Goal: Task Accomplishment & Management: Complete application form

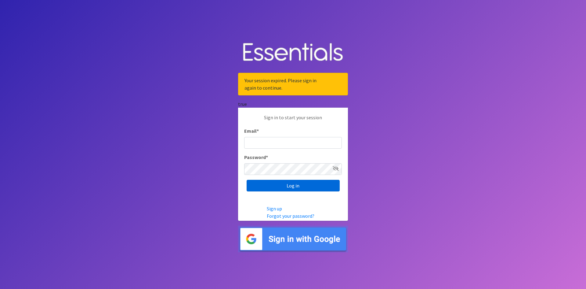
type input "[EMAIL_ADDRESS][DOMAIN_NAME]"
click at [302, 184] on input "Log in" at bounding box center [293, 186] width 93 height 12
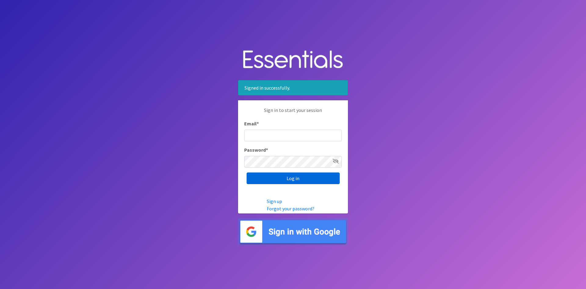
type input "[EMAIL_ADDRESS][DOMAIN_NAME]"
click at [302, 181] on input "Log in" at bounding box center [293, 178] width 93 height 12
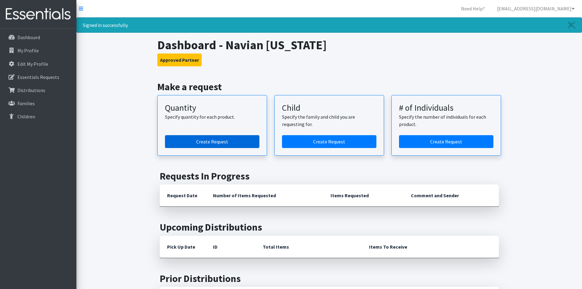
click at [211, 141] on link "Create Request" at bounding box center [212, 141] width 94 height 13
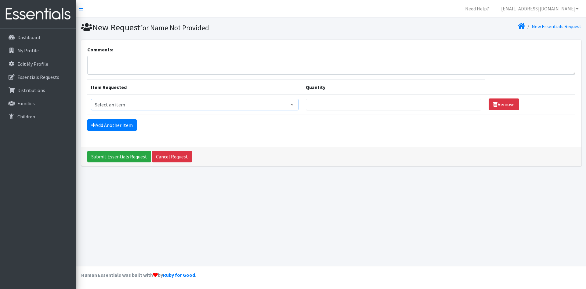
click at [296, 105] on select "Select an item Kids (Newborn) Kids (Preemie)** Limited Kids (Size 1) Kids (Size…" at bounding box center [195, 105] width 208 height 12
select select "1832"
click at [91, 99] on select "Select an item Kids (Newborn) Kids (Preemie)** Limited Kids (Size 1) Kids (Size…" at bounding box center [195, 105] width 208 height 12
click at [469, 103] on input "1" at bounding box center [394, 105] width 176 height 12
click at [469, 103] on input "2" at bounding box center [394, 105] width 176 height 12
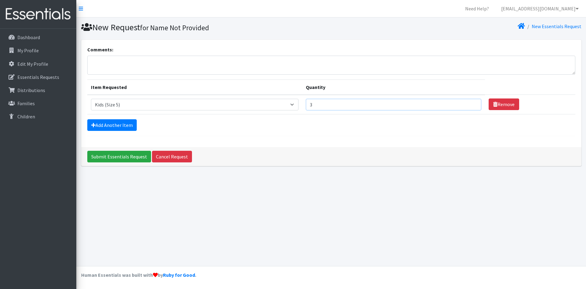
click at [469, 103] on input "3" at bounding box center [394, 105] width 176 height 12
click at [469, 103] on input "4" at bounding box center [394, 105] width 176 height 12
click at [469, 103] on input "5" at bounding box center [394, 105] width 176 height 12
click at [469, 103] on input "6" at bounding box center [394, 105] width 176 height 12
click at [469, 103] on input "7" at bounding box center [394, 105] width 176 height 12
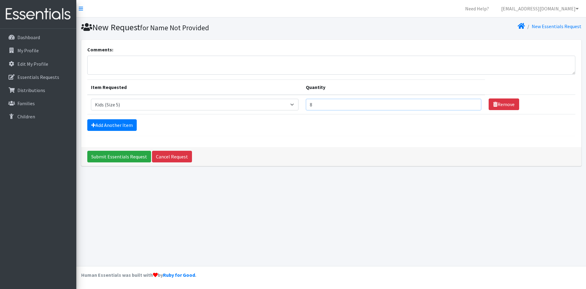
type input "8"
click at [469, 103] on input "8" at bounding box center [394, 105] width 176 height 12
click at [296, 105] on select "Select an item Kids (Newborn) Kids (Preemie)** Limited Kids (Size 1) Kids (Size…" at bounding box center [195, 105] width 208 height 12
select select "1823"
click at [91, 99] on select "Select an item Kids (Newborn) Kids (Preemie)** Limited Kids (Size 1) Kids (Size…" at bounding box center [195, 105] width 208 height 12
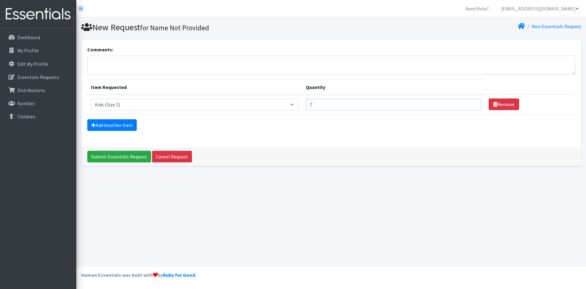
click at [471, 106] on input "7" at bounding box center [394, 105] width 176 height 12
type input "6"
click at [471, 106] on input "6" at bounding box center [394, 105] width 176 height 12
click at [109, 125] on link "Add Another Item" at bounding box center [111, 125] width 49 height 12
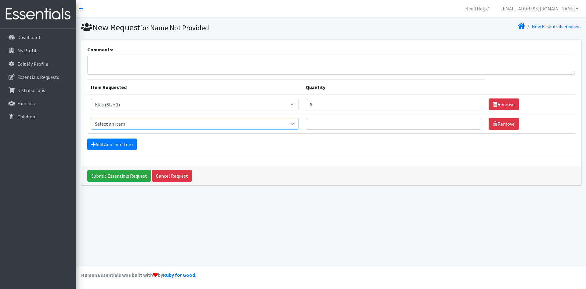
click at [109, 123] on select "Select an item Kids (Newborn) Kids (Preemie)** Limited Kids (Size 1) Kids (Size…" at bounding box center [195, 124] width 208 height 12
select select "1824"
click at [91, 118] on select "Select an item Kids (Newborn) Kids (Preemie)** Limited Kids (Size 1) Kids (Size…" at bounding box center [195, 124] width 208 height 12
click at [472, 126] on input "1" at bounding box center [394, 124] width 176 height 12
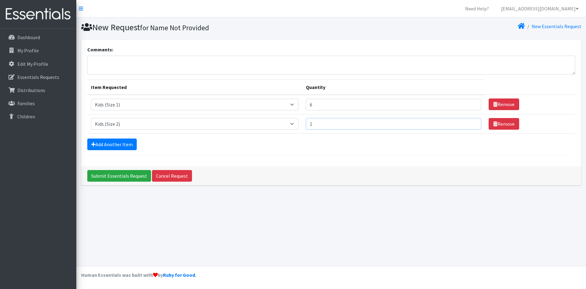
click at [472, 126] on input "1" at bounding box center [394, 124] width 176 height 12
click at [470, 122] on input "2" at bounding box center [394, 124] width 176 height 12
click at [470, 122] on input "3" at bounding box center [394, 124] width 176 height 12
click at [470, 122] on input "4" at bounding box center [394, 124] width 176 height 12
click at [470, 122] on input "5" at bounding box center [394, 124] width 176 height 12
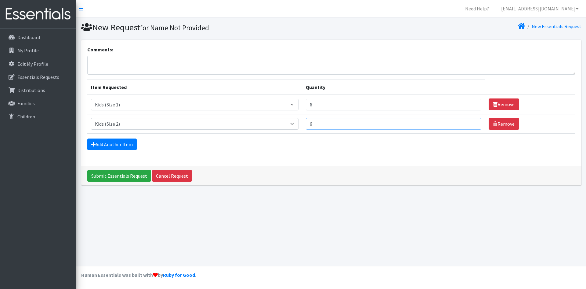
type input "6"
click at [470, 122] on input "6" at bounding box center [394, 124] width 176 height 12
click at [110, 146] on link "Add Another Item" at bounding box center [111, 144] width 49 height 12
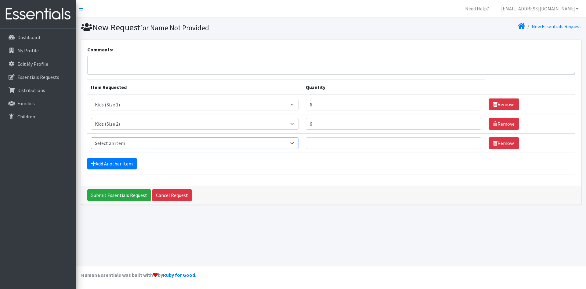
click at [298, 143] on select "Select an item Kids (Newborn) Kids (Preemie)** Limited Kids (Size 1) Kids (Size…" at bounding box center [195, 143] width 208 height 12
select select "1832"
click at [91, 137] on select "Select an item Kids (Newborn) Kids (Preemie)** Limited Kids (Size 1) Kids (Size…" at bounding box center [195, 143] width 208 height 12
click at [469, 140] on input "1" at bounding box center [394, 143] width 176 height 12
click at [469, 141] on input "2" at bounding box center [394, 143] width 176 height 12
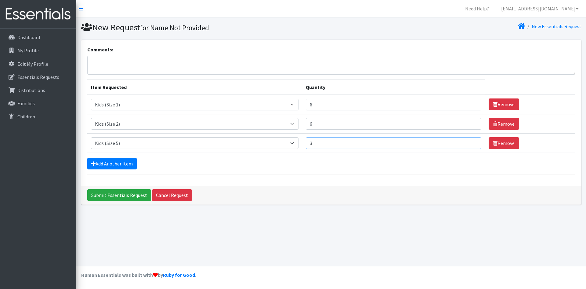
click at [469, 141] on input "3" at bounding box center [394, 143] width 176 height 12
click at [469, 141] on input "4" at bounding box center [394, 143] width 176 height 12
click at [469, 141] on input "5" at bounding box center [394, 143] width 176 height 12
click at [469, 141] on input "6" at bounding box center [394, 143] width 176 height 12
click at [469, 141] on input "7" at bounding box center [394, 143] width 176 height 12
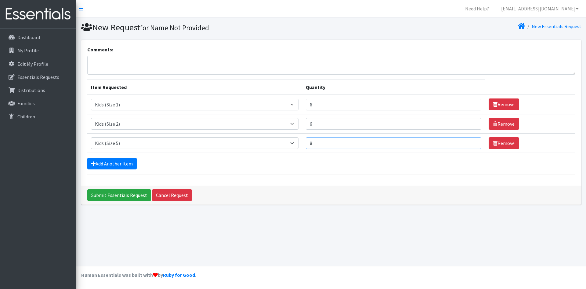
type input "8"
click at [469, 141] on input "8" at bounding box center [394, 143] width 176 height 12
click at [104, 198] on input "Submit Essentials Request" at bounding box center [119, 195] width 64 height 12
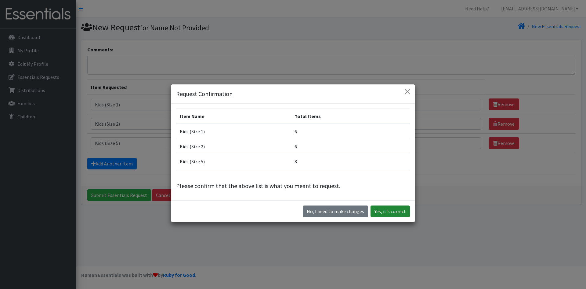
click at [388, 211] on button "Yes, it's correct" at bounding box center [390, 211] width 39 height 12
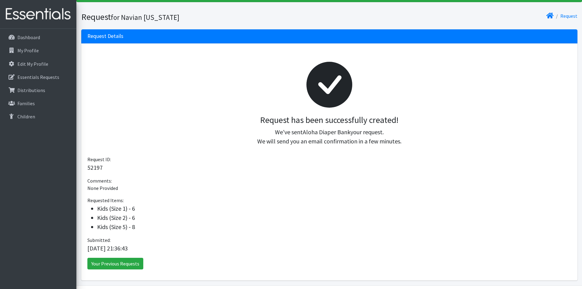
scroll to position [10, 0]
